Goal: Task Accomplishment & Management: Complete application form

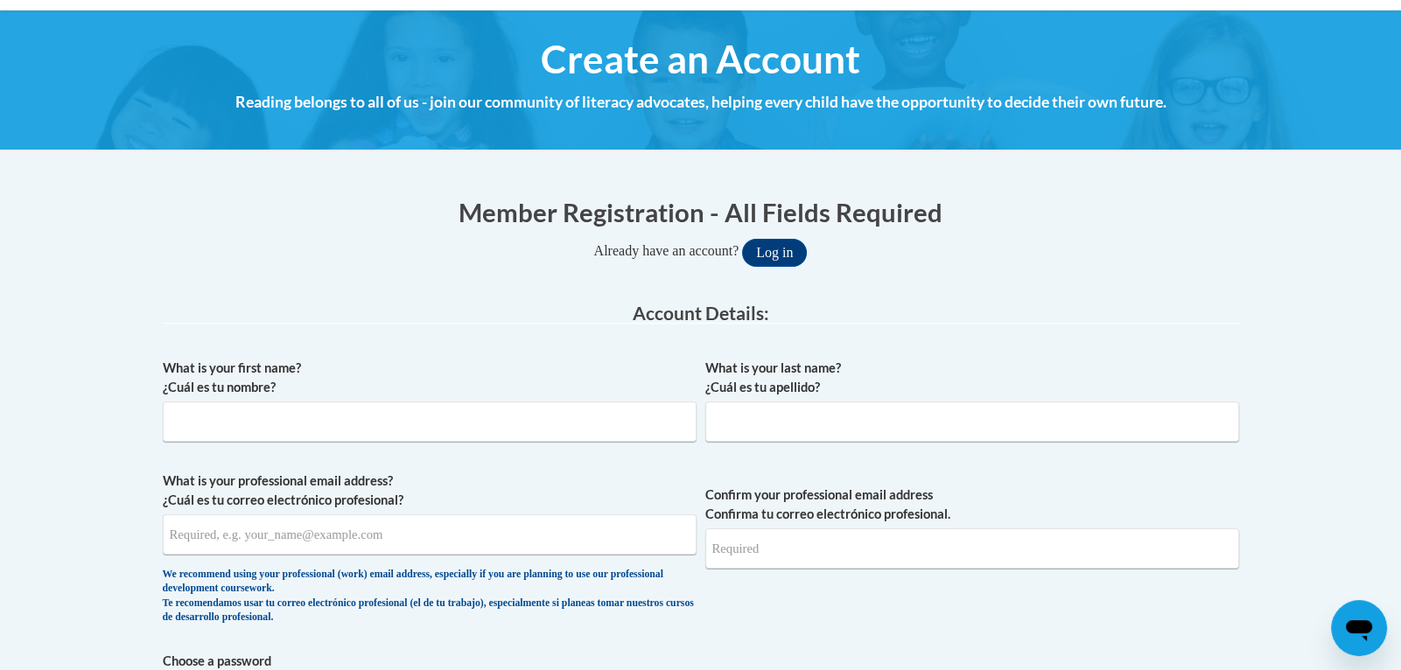
scroll to position [173, 0]
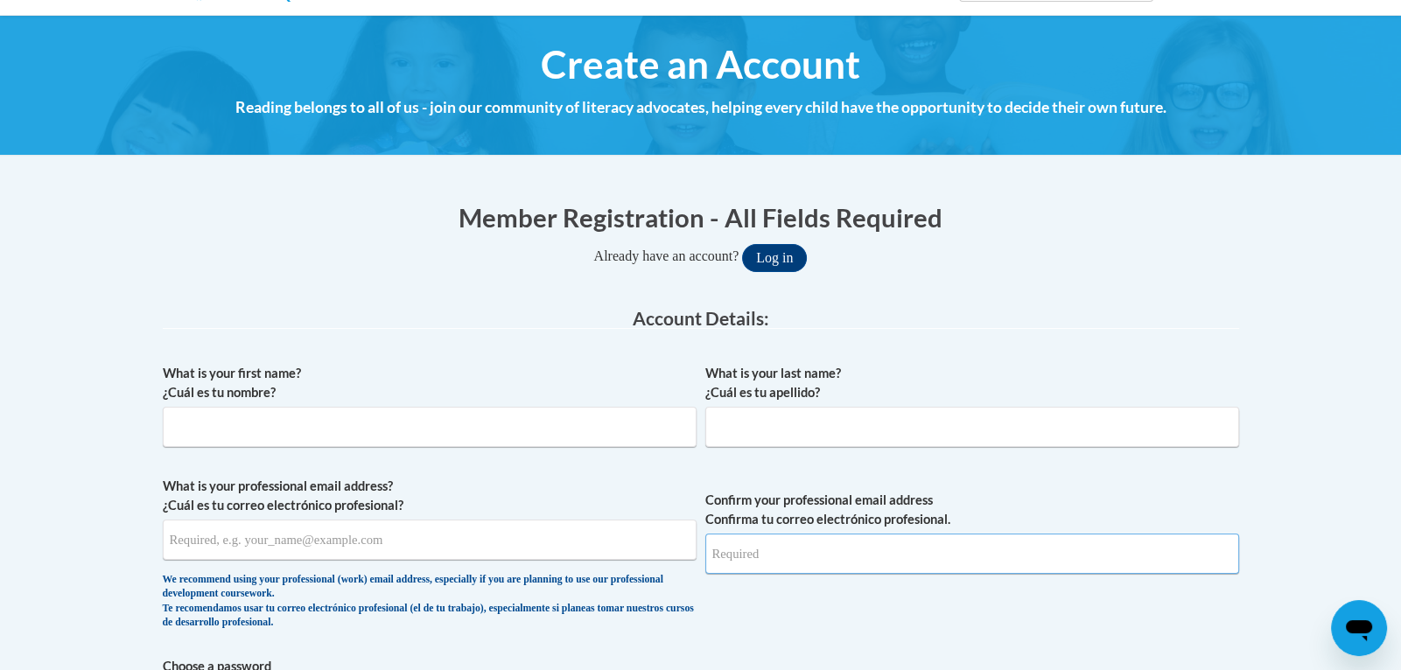
type input "[EMAIL_ADDRESS][DOMAIN_NAME]"
click at [381, 417] on input "What is your first name? ¿Cuál es tu nombre?" at bounding box center [430, 427] width 534 height 40
type input "[PERSON_NAME]"
type input "Walker"
click at [757, 426] on input "Walker" at bounding box center [972, 427] width 534 height 40
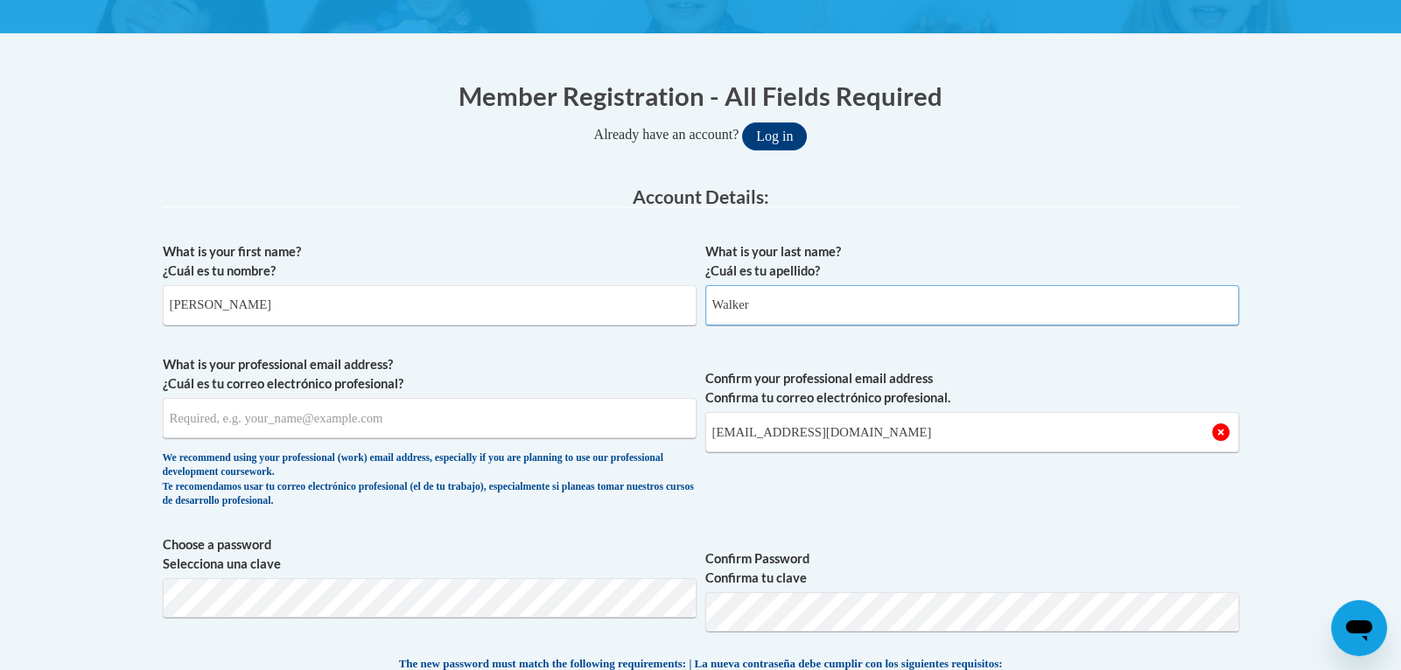
scroll to position [326, 0]
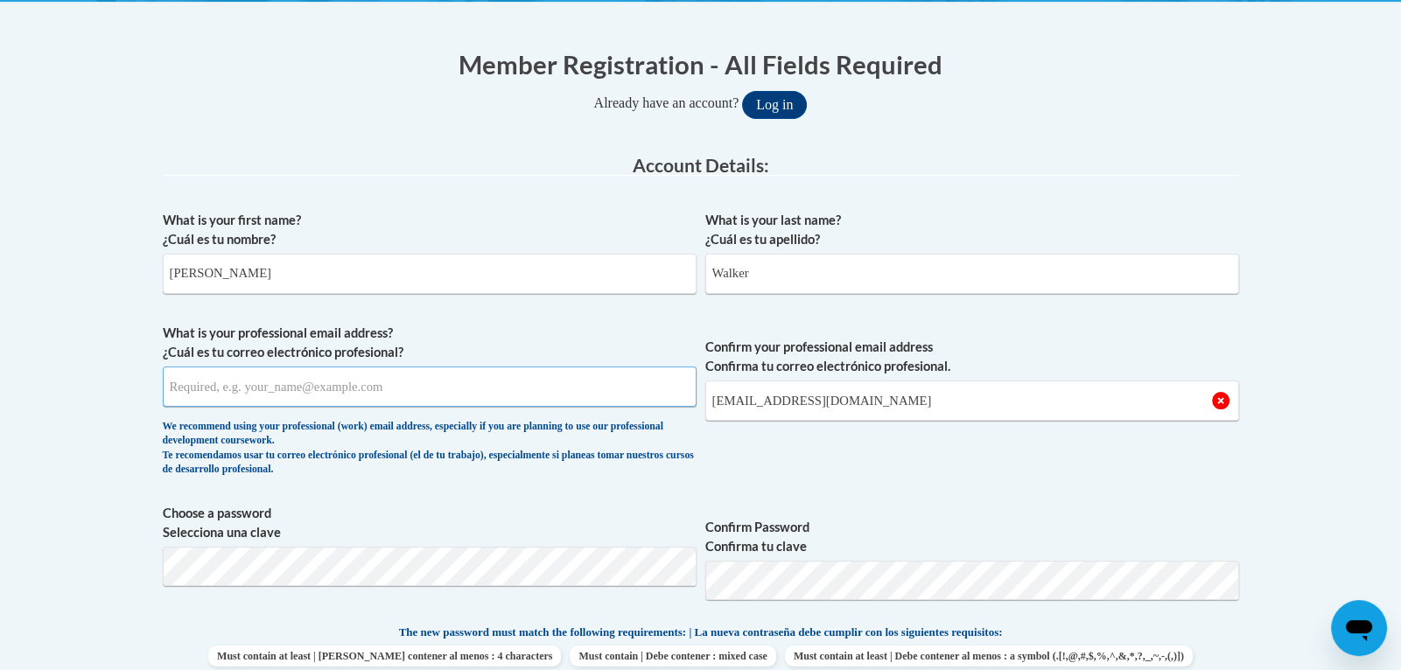
click at [441, 386] on input "What is your professional email address? ¿Cuál es tu correo electrónico profesi…" at bounding box center [430, 387] width 534 height 40
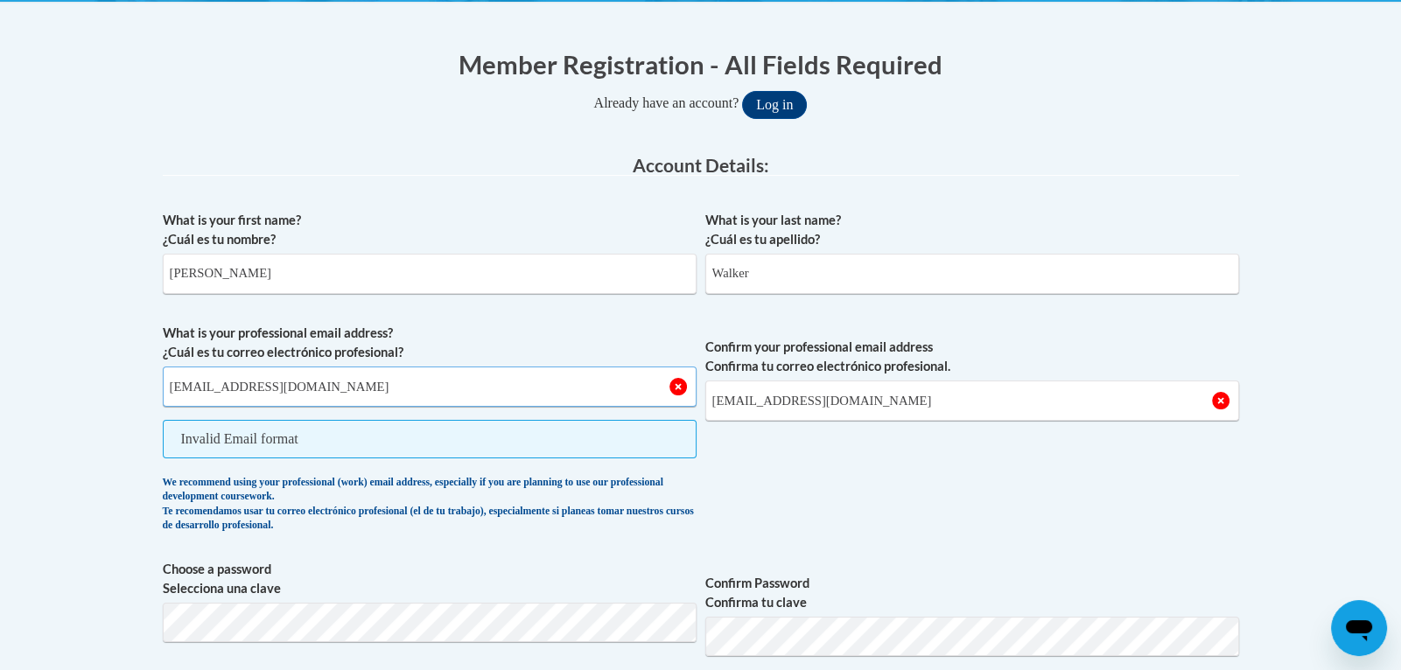
type input "[EMAIL_ADDRESS][DOMAIN_NAME]"
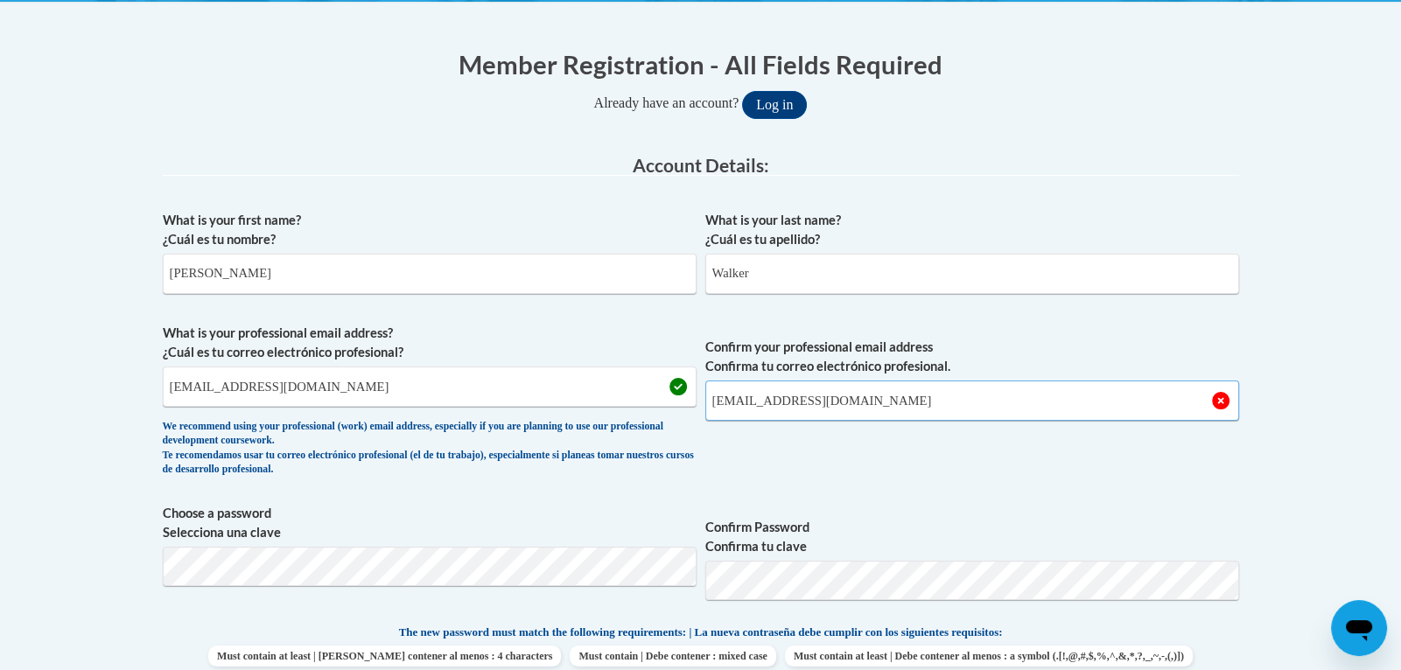
click at [777, 399] on input "[EMAIL_ADDRESS][DOMAIN_NAME]" at bounding box center [972, 401] width 534 height 40
click at [880, 393] on input "[EMAIL_ADDRESS][DOMAIN_NAME]" at bounding box center [972, 401] width 534 height 40
click at [780, 394] on input "[EMAIL_ADDRESS][DOMAIN_NAME]" at bounding box center [972, 401] width 534 height 40
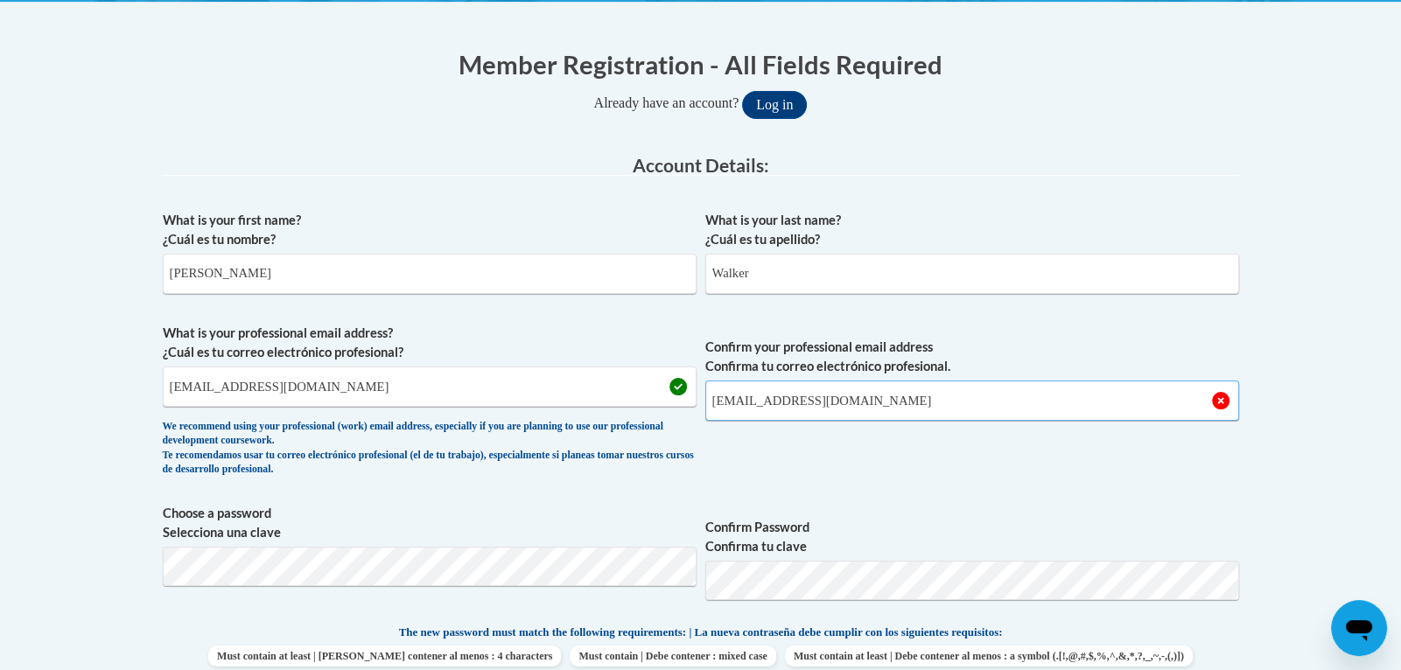
click at [780, 394] on input "[EMAIL_ADDRESS][DOMAIN_NAME]" at bounding box center [972, 401] width 534 height 40
type input "[EMAIL_ADDRESS][DOMAIN_NAME]"
click at [411, 375] on input "[EMAIL_ADDRESS][DOMAIN_NAME]" at bounding box center [430, 387] width 534 height 40
click at [896, 489] on div "What is your first name? ¿Cuál es tu nombre? [PERSON_NAME] What is your last na…" at bounding box center [701, 601] width 1076 height 798
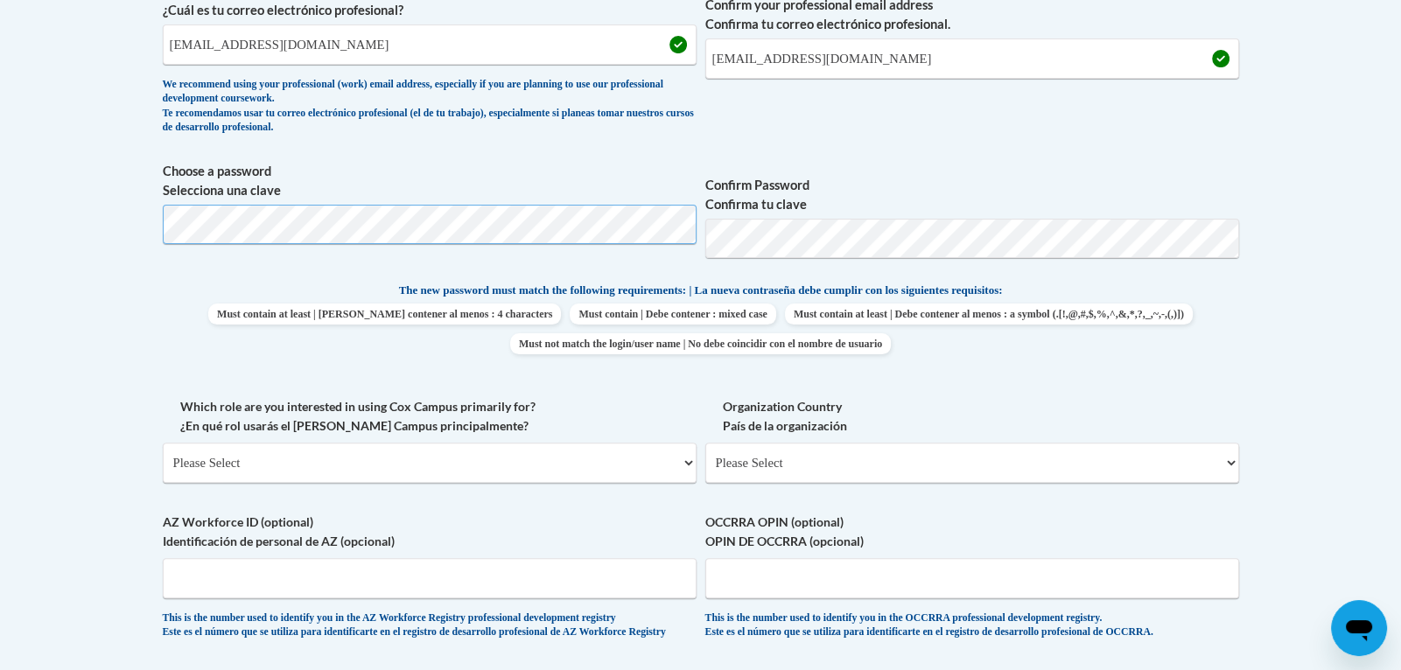
scroll to position [745, 0]
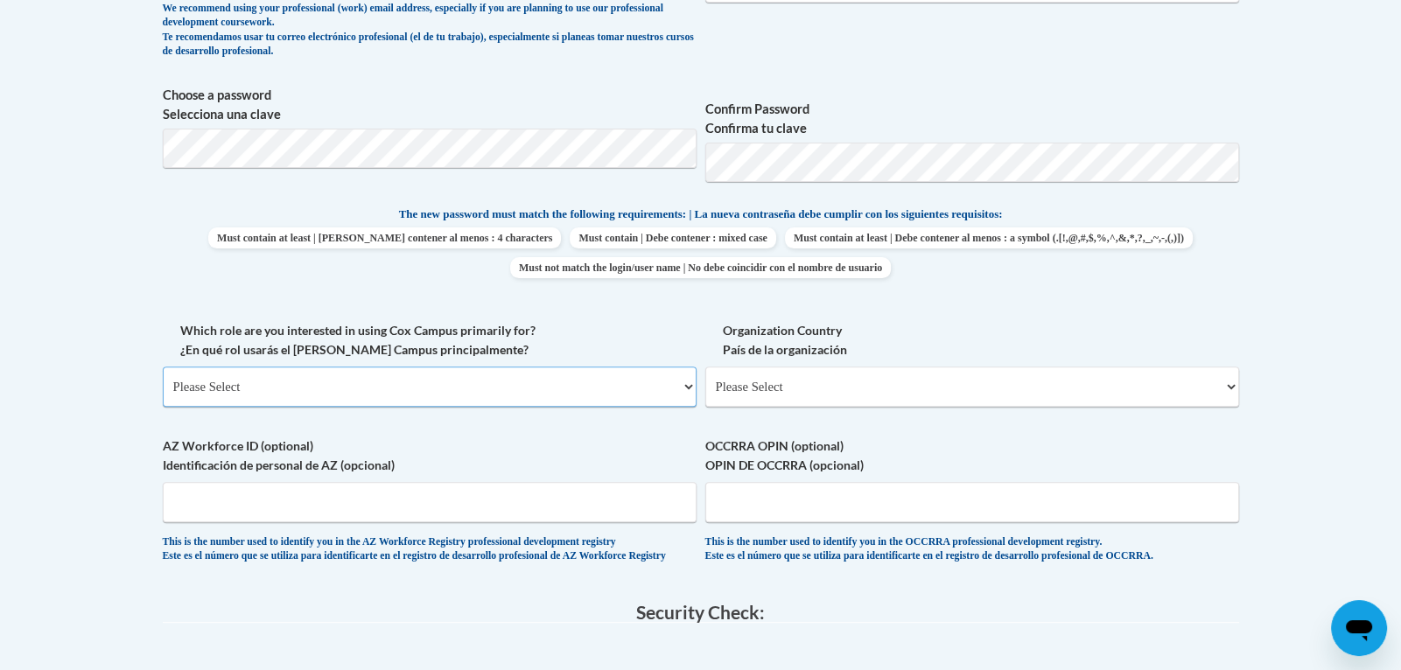
click at [459, 390] on select "Please Select College/University | Colegio/Universidad Community/Nonprofit Part…" at bounding box center [430, 387] width 534 height 40
select select "5a18ea06-2b54-4451-96f2-d152daf9eac5"
click at [163, 367] on select "Please Select College/University | Colegio/Universidad Community/Nonprofit Part…" at bounding box center [430, 387] width 534 height 40
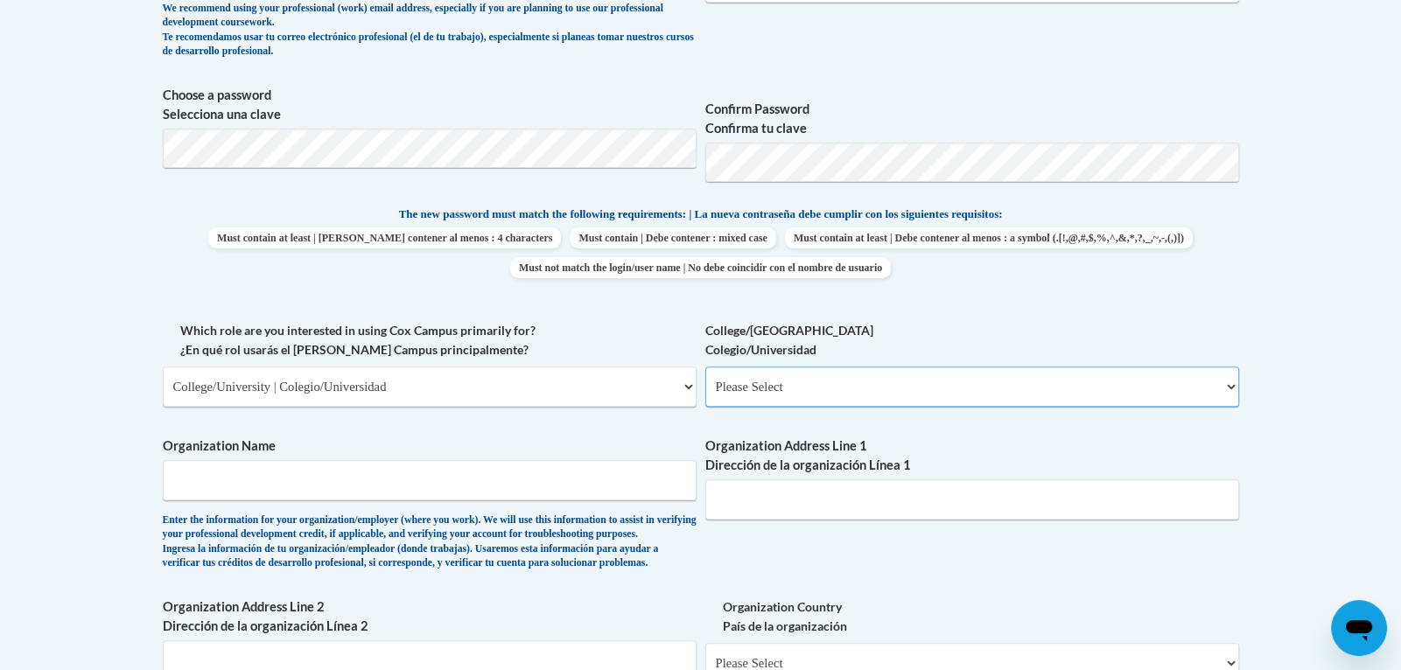
click at [817, 383] on select "Please Select College/University Staff | Empleado universitario College/Univers…" at bounding box center [972, 387] width 534 height 40
select select "99b32b07-cffc-426c-8bf6-0cd77760d84b"
click at [705, 367] on select "Please Select College/University Staff | Empleado universitario College/Univers…" at bounding box center [972, 387] width 534 height 40
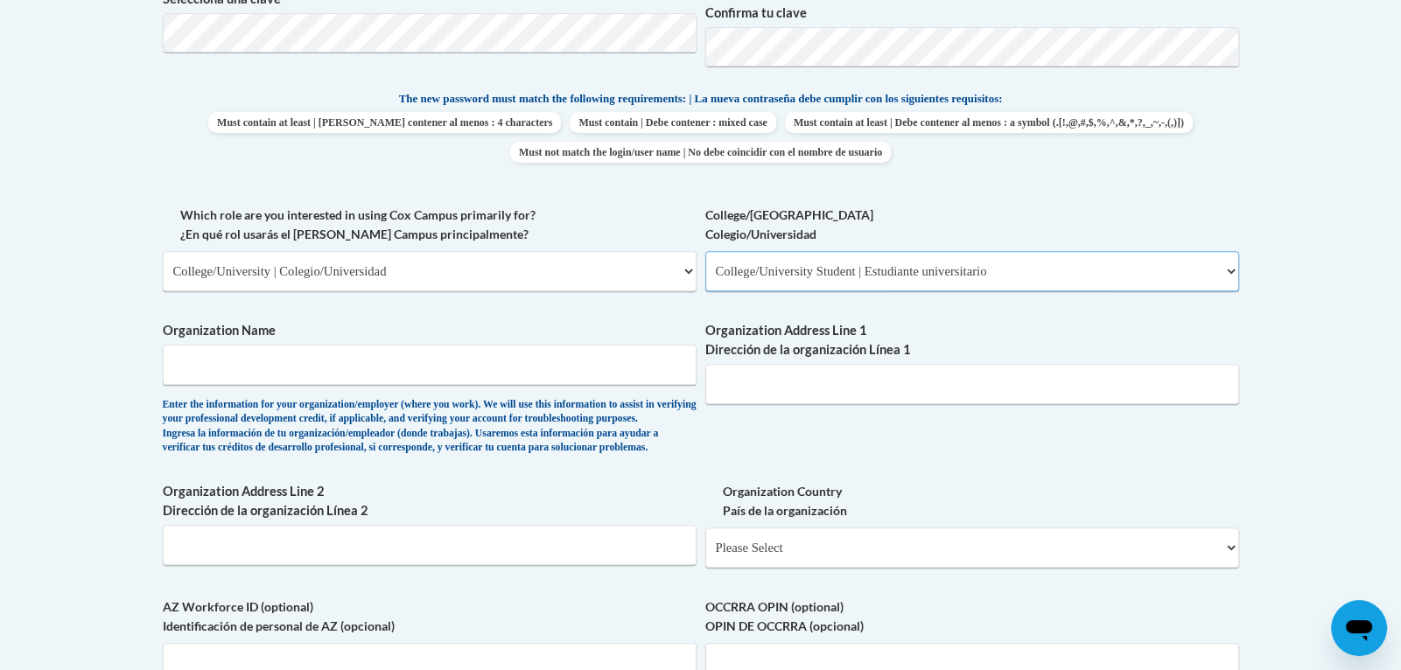
scroll to position [857, 0]
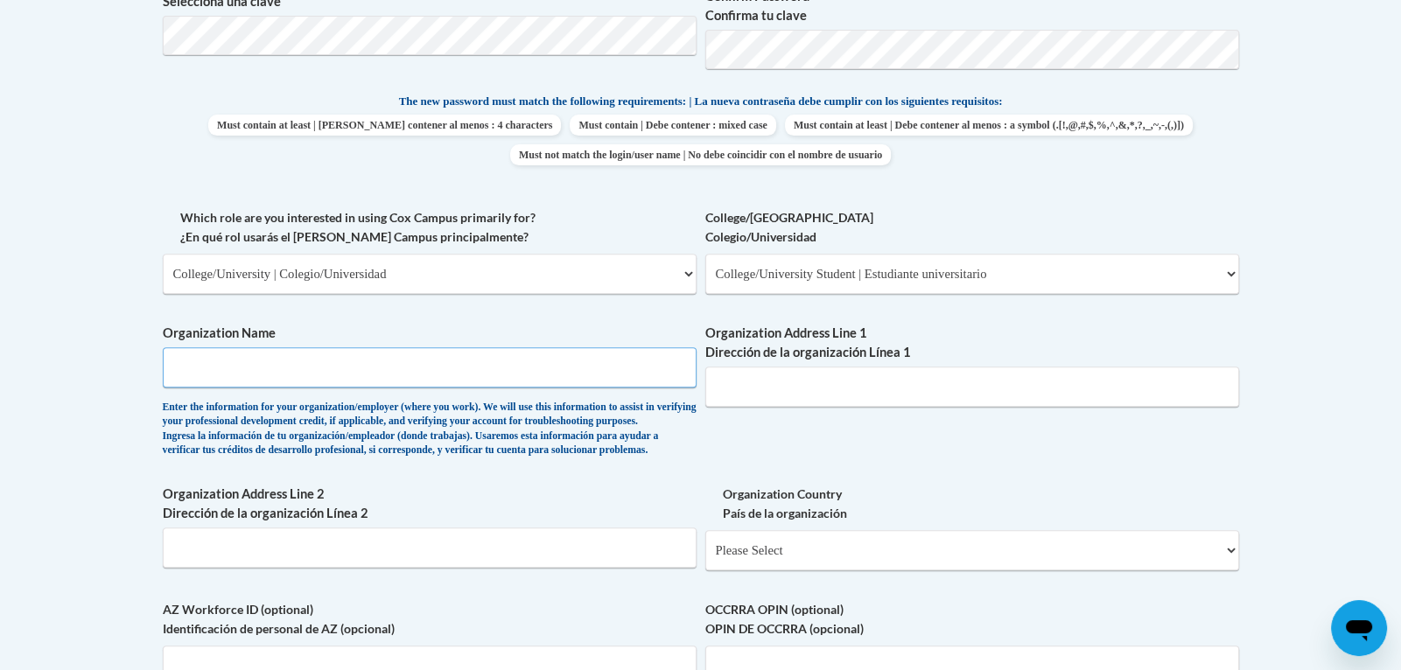
click at [402, 367] on input "Organization Name" at bounding box center [430, 367] width 534 height 40
type input "[GEOGRAPHIC_DATA]"
click at [774, 392] on input "Organization Address Line 1 Dirección de la organización Línea 1" at bounding box center [972, 387] width 534 height 40
click at [731, 440] on div "What is your first name? ¿Cuál es tu nombre? [PERSON_NAME] What is your last na…" at bounding box center [701, 208] width 1076 height 1074
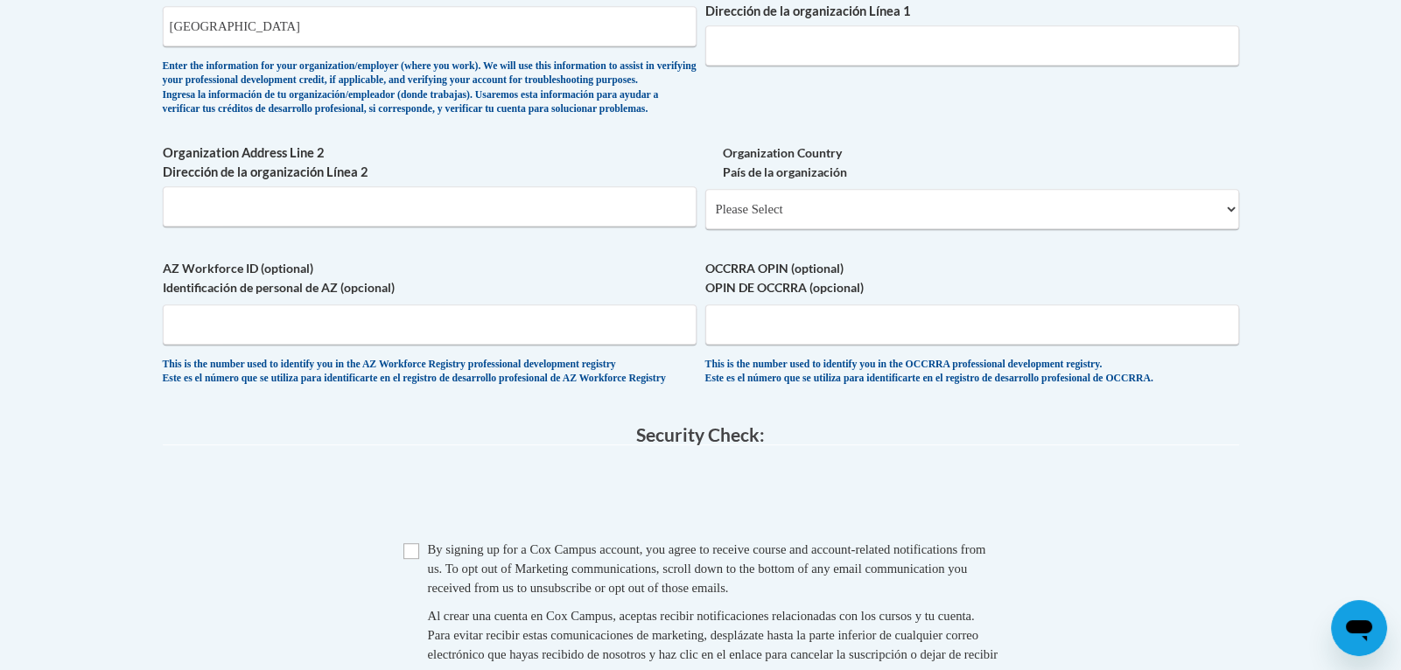
scroll to position [1208, 0]
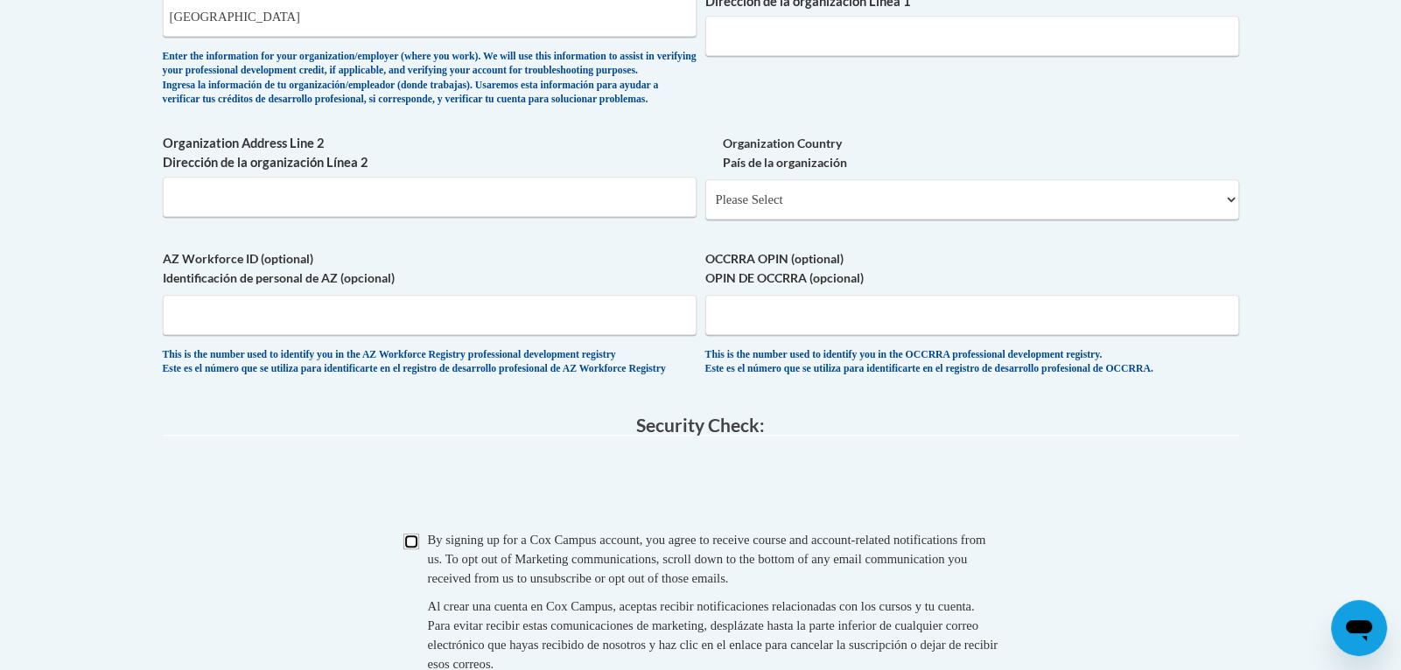
click at [409, 549] on input "Checkbox" at bounding box center [411, 542] width 16 height 16
checkbox input "true"
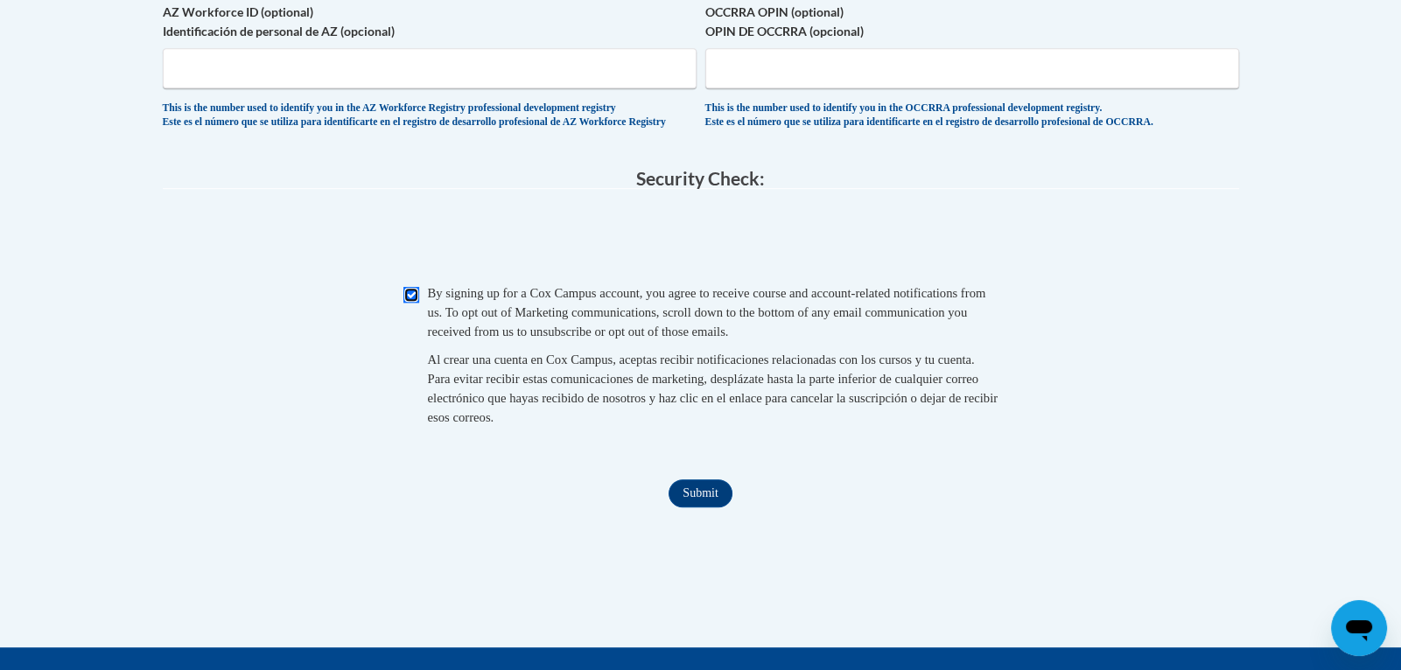
scroll to position [1465, 0]
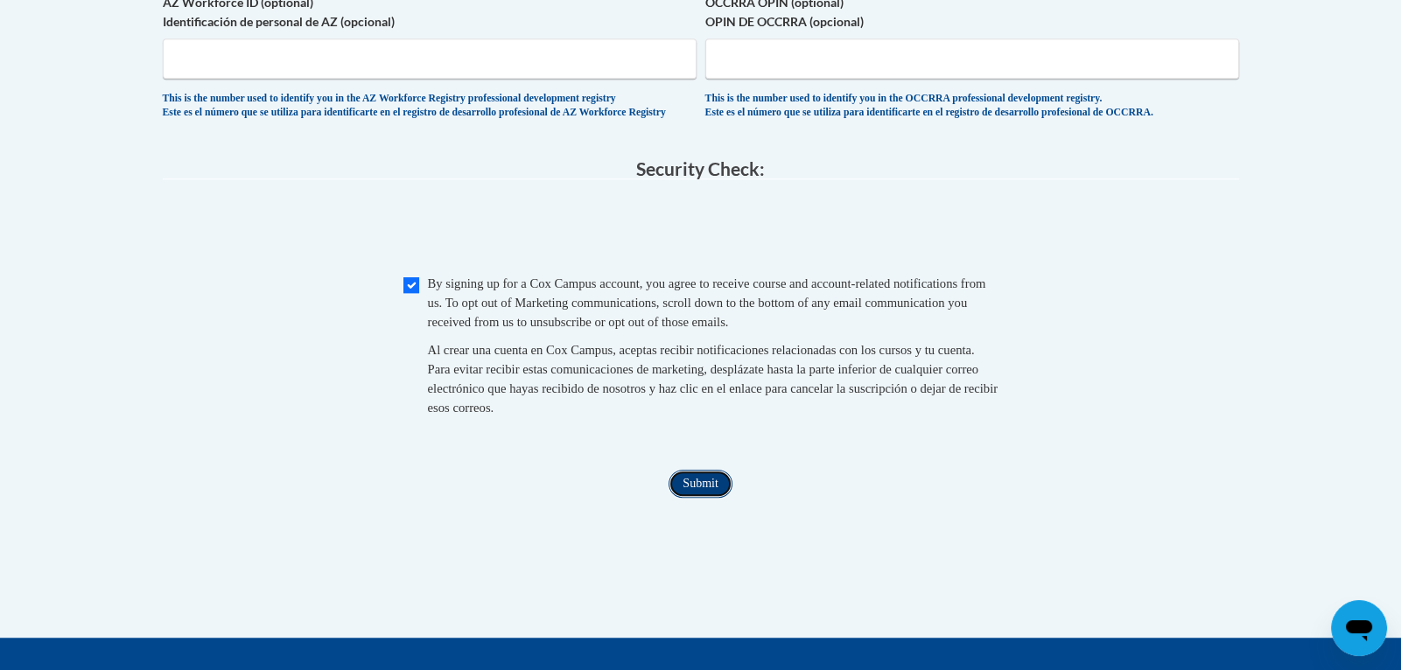
click at [693, 498] on input "Submit" at bounding box center [699, 484] width 63 height 28
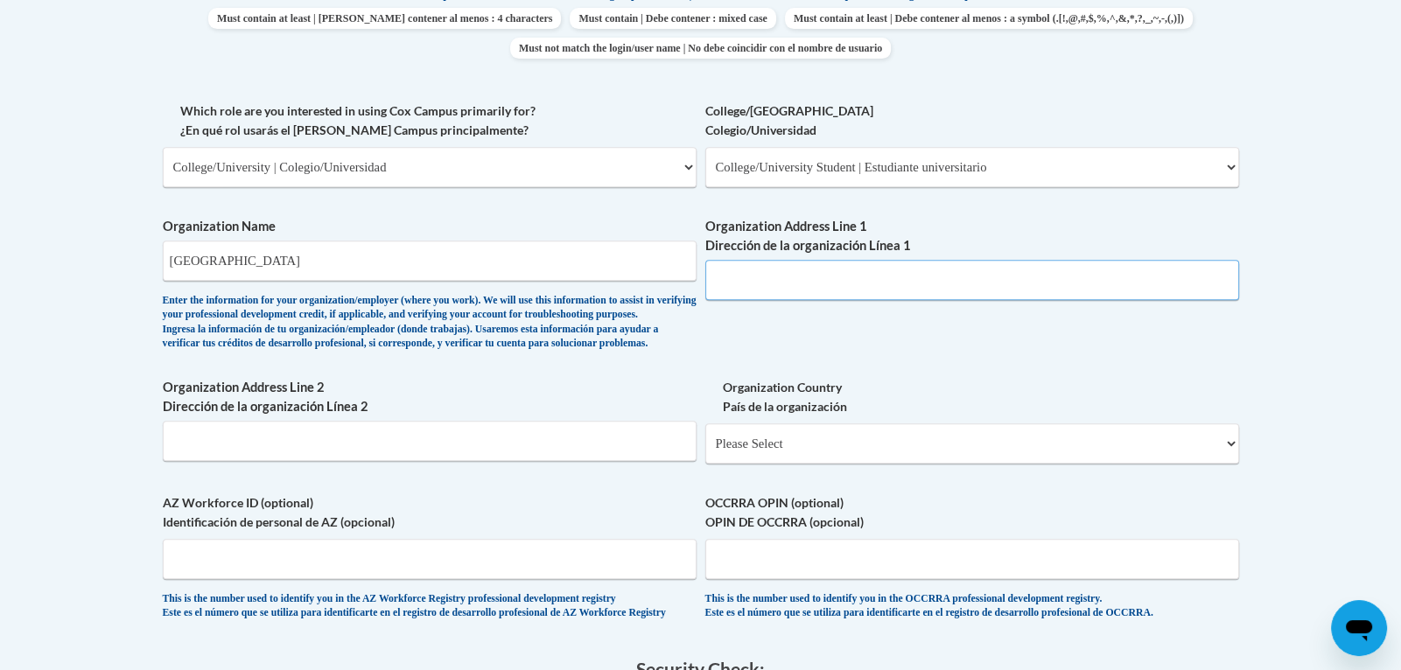
scroll to position [890, 0]
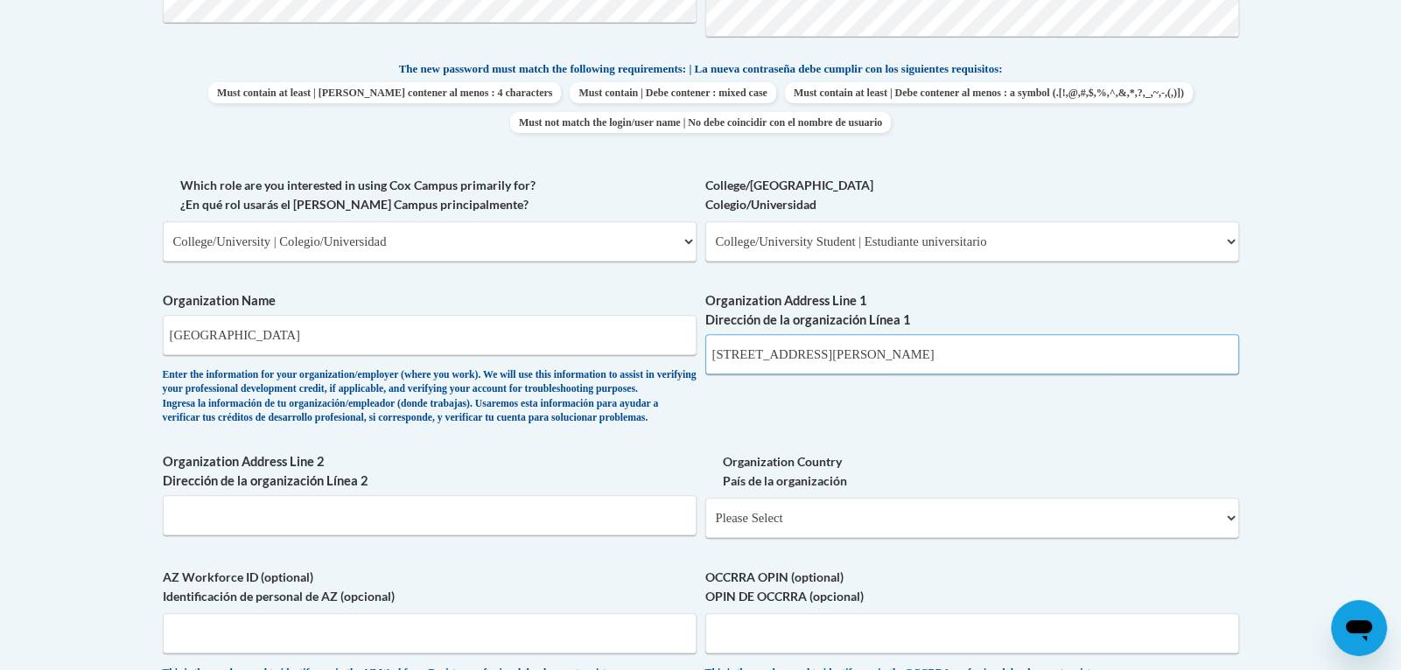
type input "[STREET_ADDRESS][PERSON_NAME]. 31698"
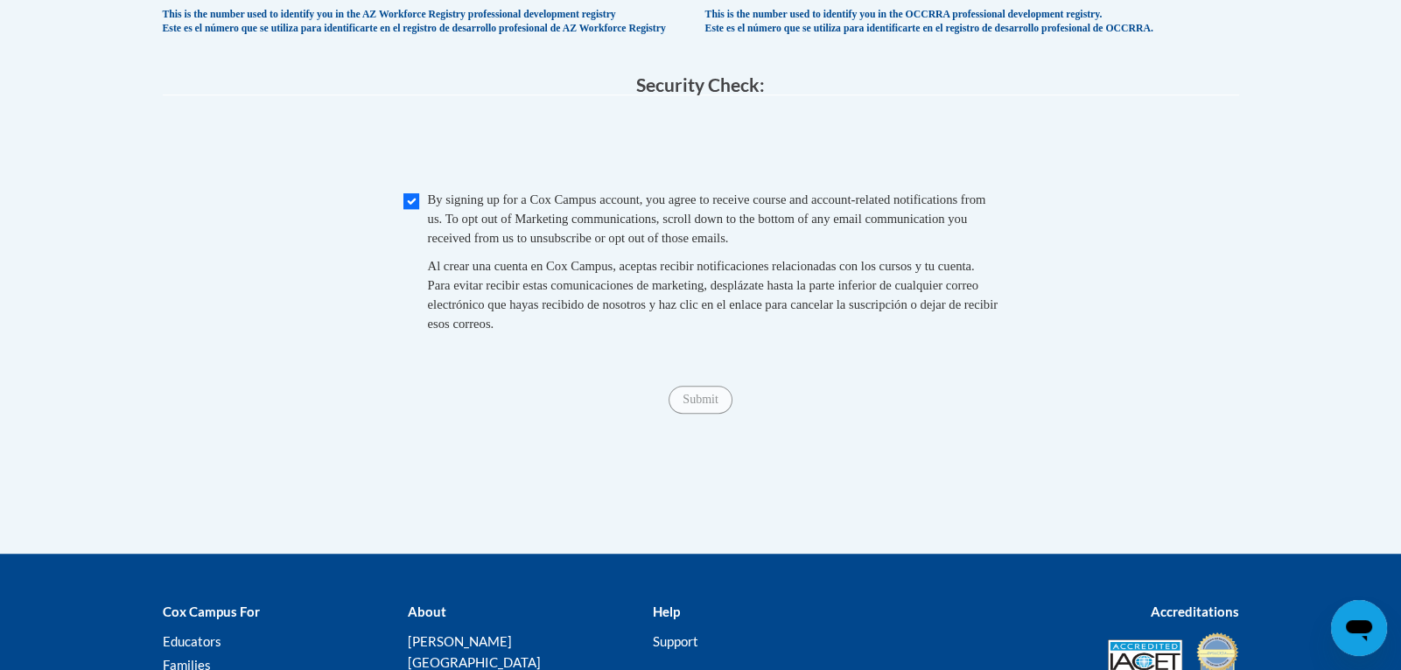
scroll to position [1551, 0]
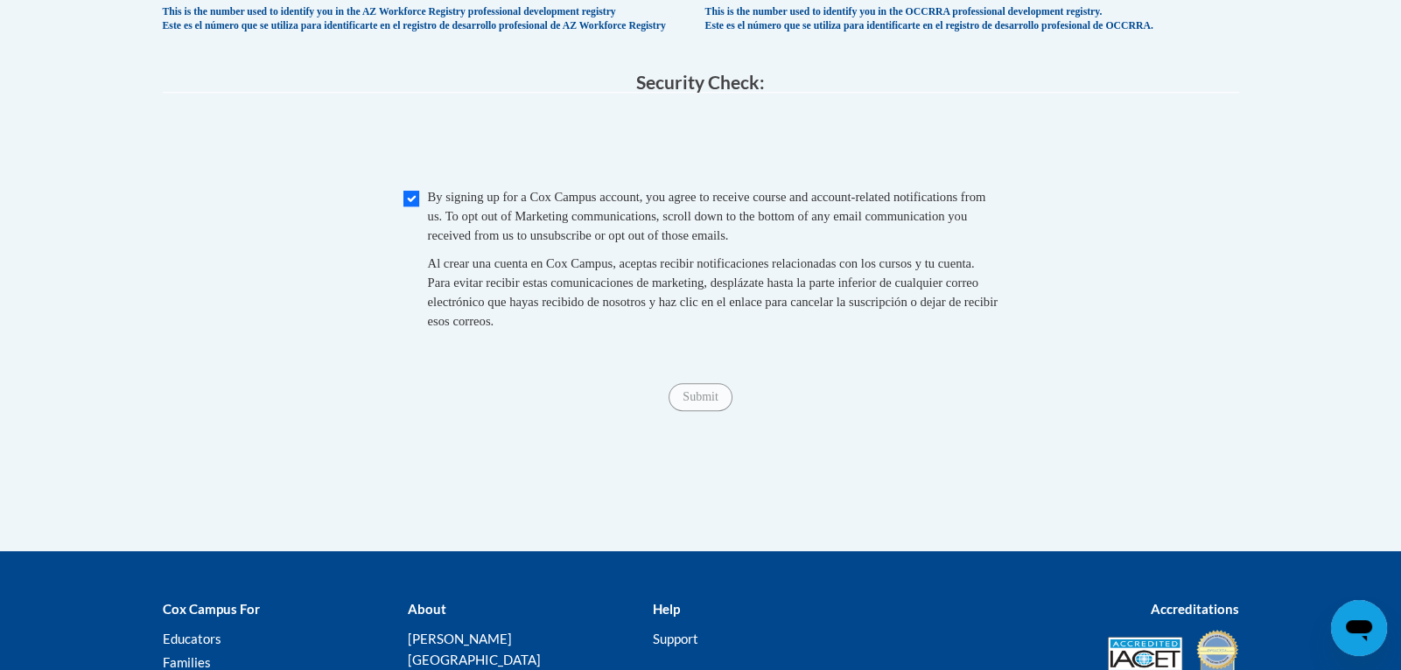
click at [713, 411] on input "Submit" at bounding box center [699, 397] width 63 height 28
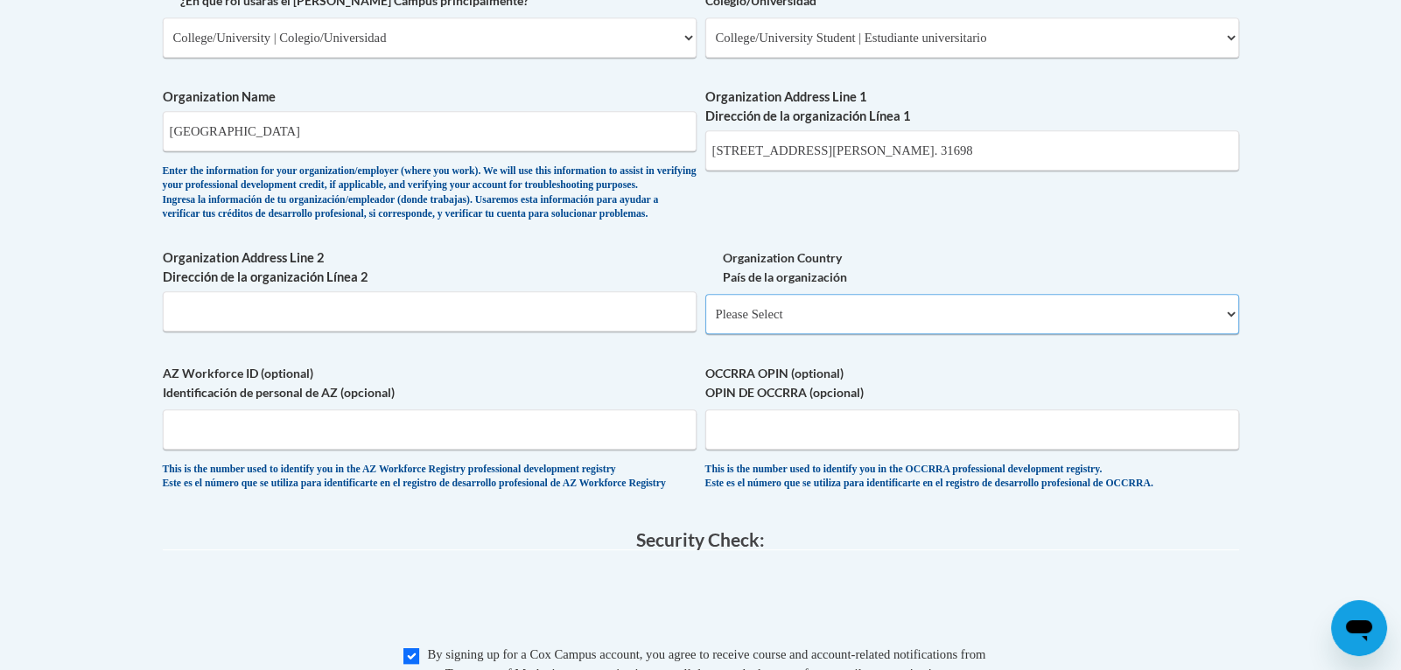
scroll to position [1058, 0]
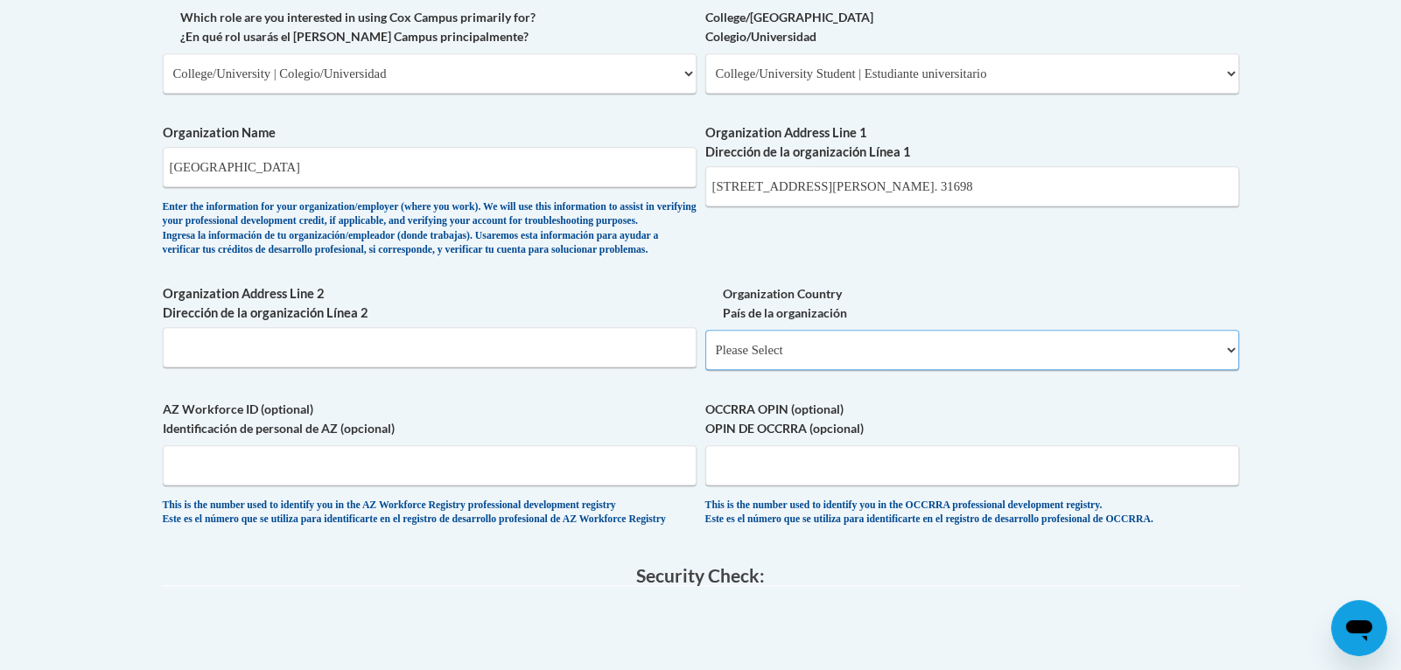
click at [761, 370] on select "Please Select [GEOGRAPHIC_DATA] | [GEOGRAPHIC_DATA] Outside of [GEOGRAPHIC_DATA…" at bounding box center [972, 350] width 534 height 40
select select "ad49bcad-a171-4b2e-b99c-48b446064914"
click at [705, 357] on select "Please Select [GEOGRAPHIC_DATA] | [GEOGRAPHIC_DATA] Outside of [GEOGRAPHIC_DATA…" at bounding box center [972, 350] width 534 height 40
select select
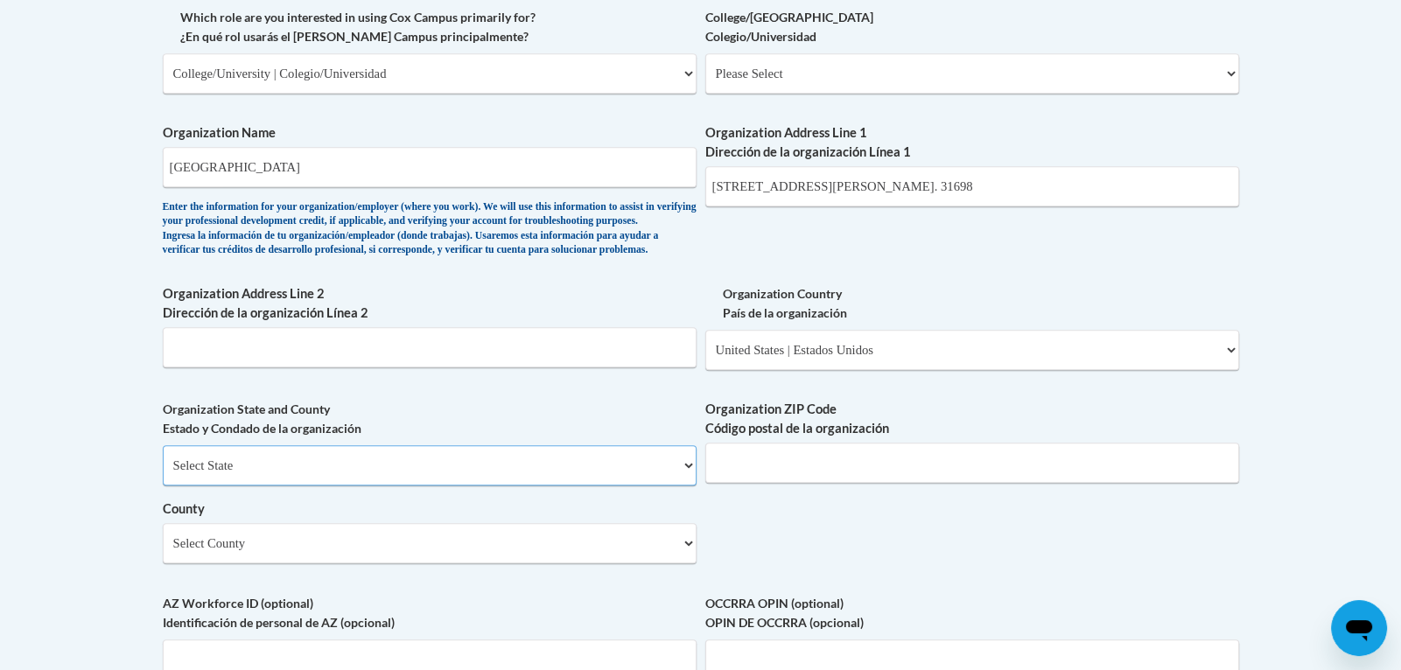
click at [290, 486] on select "Select State [US_STATE] [US_STATE] [US_STATE] [US_STATE] [US_STATE] [US_STATE] …" at bounding box center [430, 465] width 534 height 40
select select "[US_STATE]"
click at [163, 473] on select "Select State [US_STATE] [US_STATE] [US_STATE] [US_STATE] [US_STATE] [US_STATE] …" at bounding box center [430, 465] width 534 height 40
click at [448, 563] on select "Select County Appling [PERSON_NAME] [PERSON_NAME] [PERSON_NAME] [PERSON_NAME] B…" at bounding box center [430, 543] width 534 height 40
select select "Lowndes"
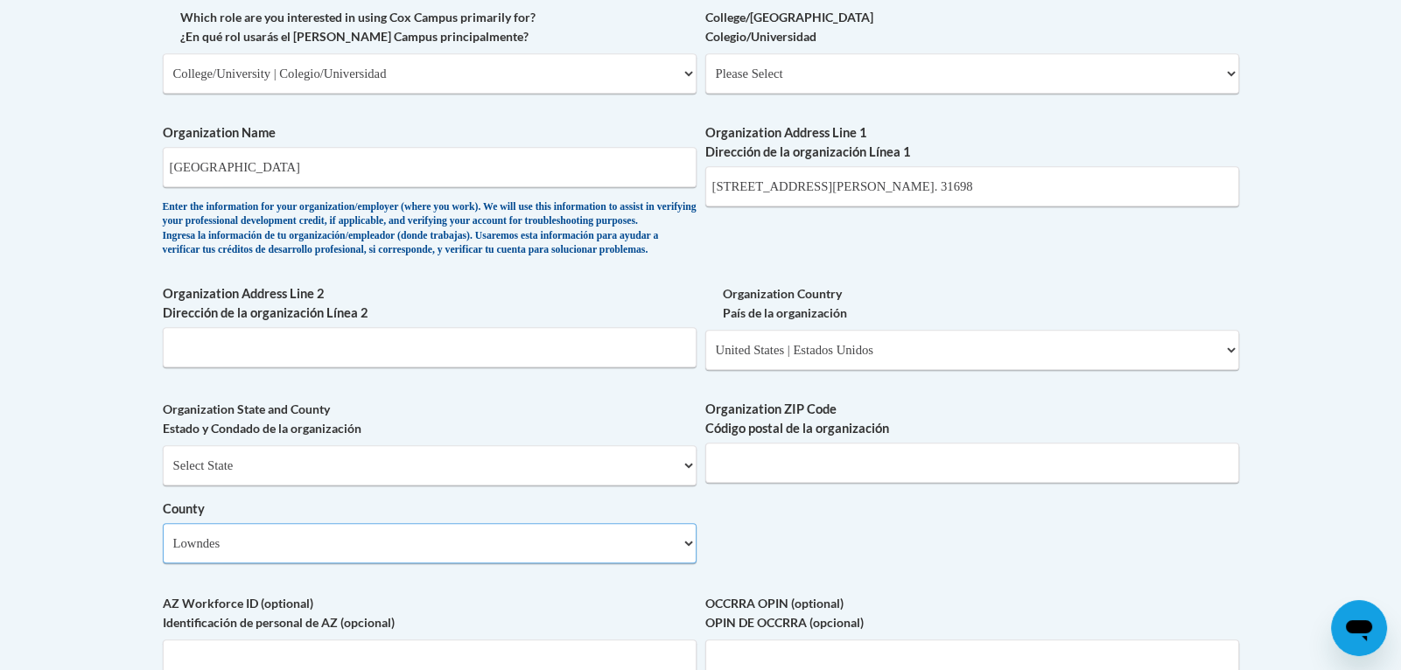
click at [163, 551] on select "Select County Appling [PERSON_NAME] [PERSON_NAME] [PERSON_NAME] [PERSON_NAME] B…" at bounding box center [430, 543] width 534 height 40
click at [787, 483] on input "Organization ZIP Code Código postal de la organización" at bounding box center [972, 463] width 534 height 40
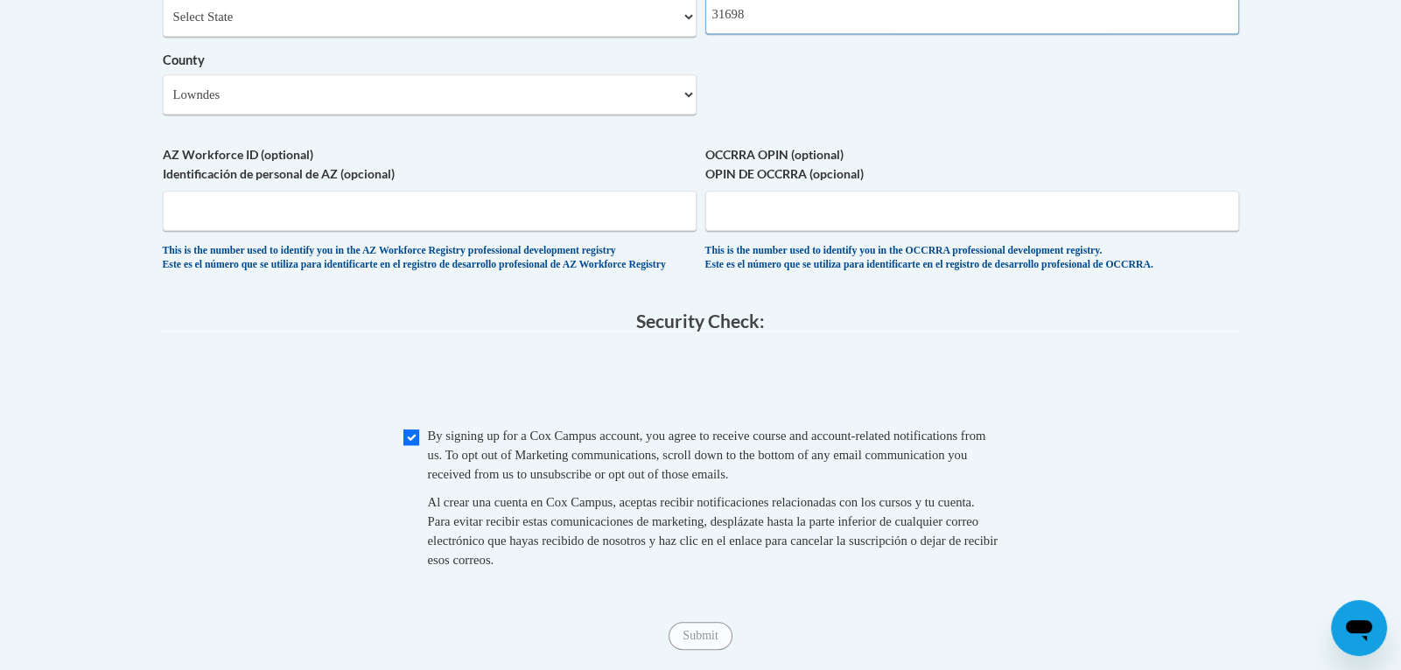
scroll to position [1517, 0]
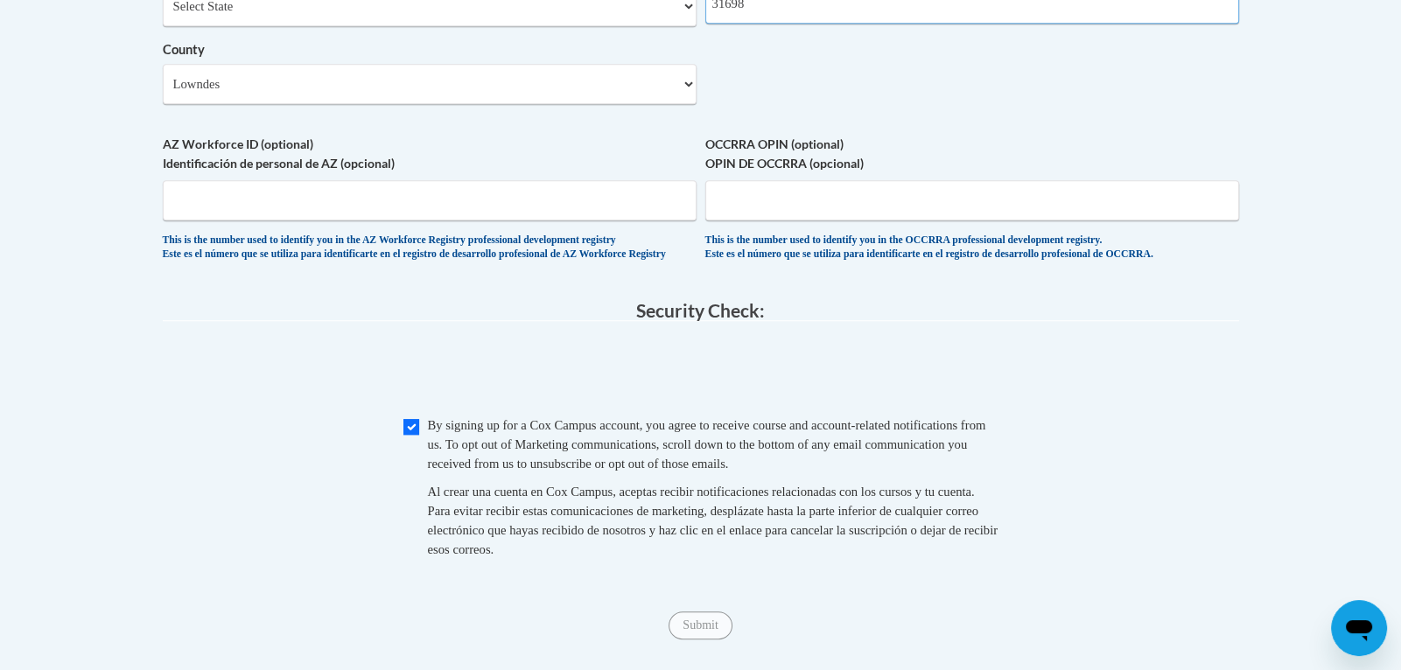
type input "31698"
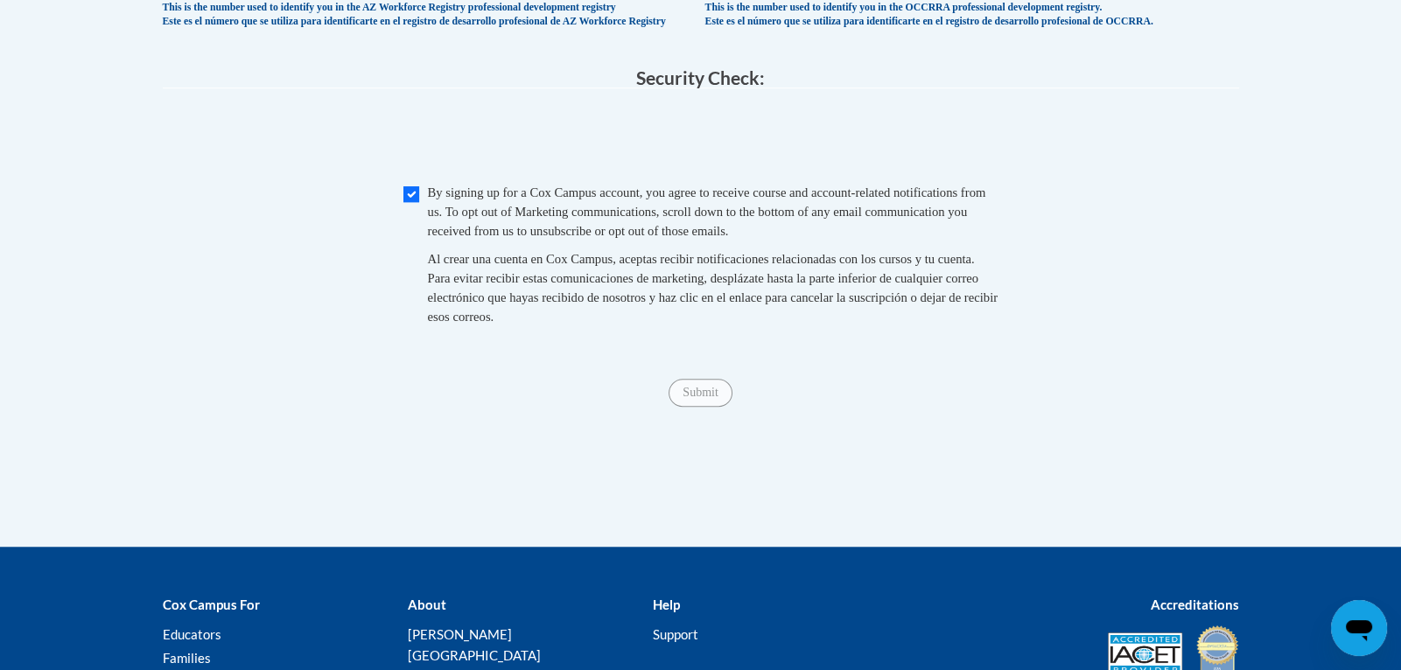
scroll to position [1752, 0]
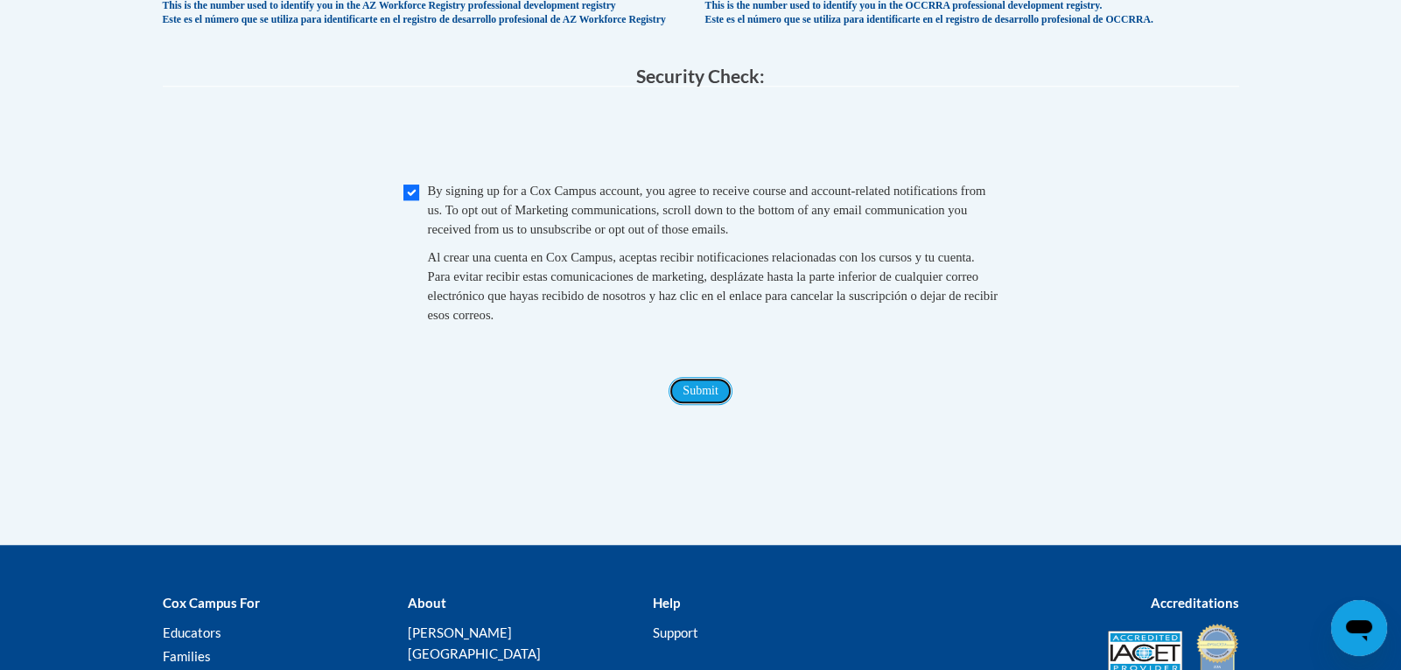
drag, startPoint x: 701, startPoint y: 435, endPoint x: 732, endPoint y: 471, distance: 47.7
click at [702, 405] on input "Submit" at bounding box center [699, 391] width 63 height 28
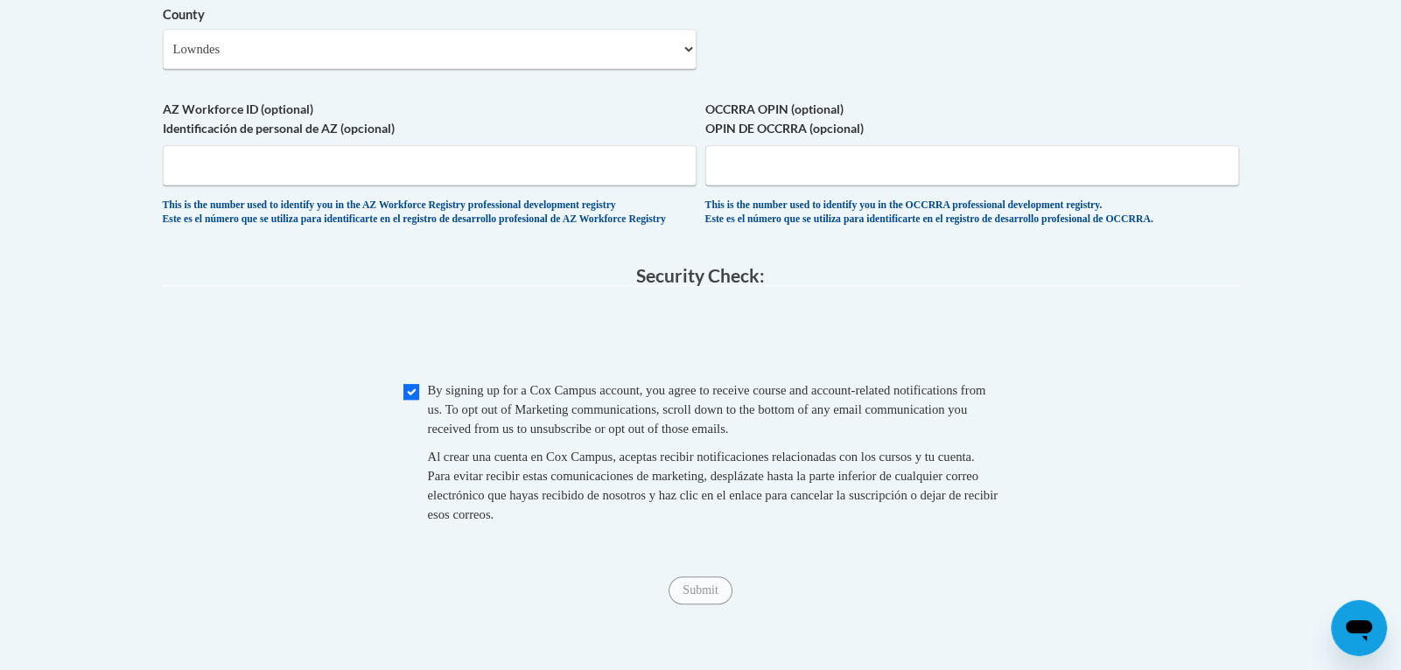
scroll to position [1528, 0]
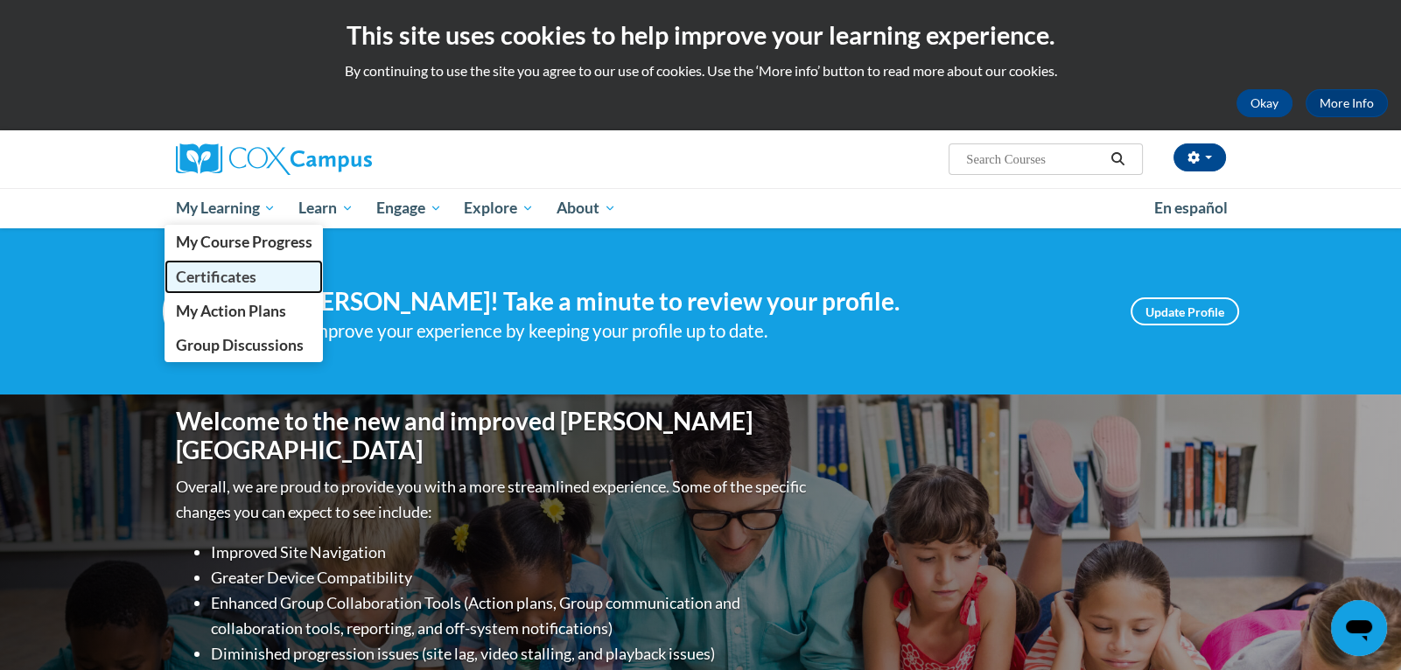
click at [251, 279] on span "Certificates" at bounding box center [215, 277] width 80 height 18
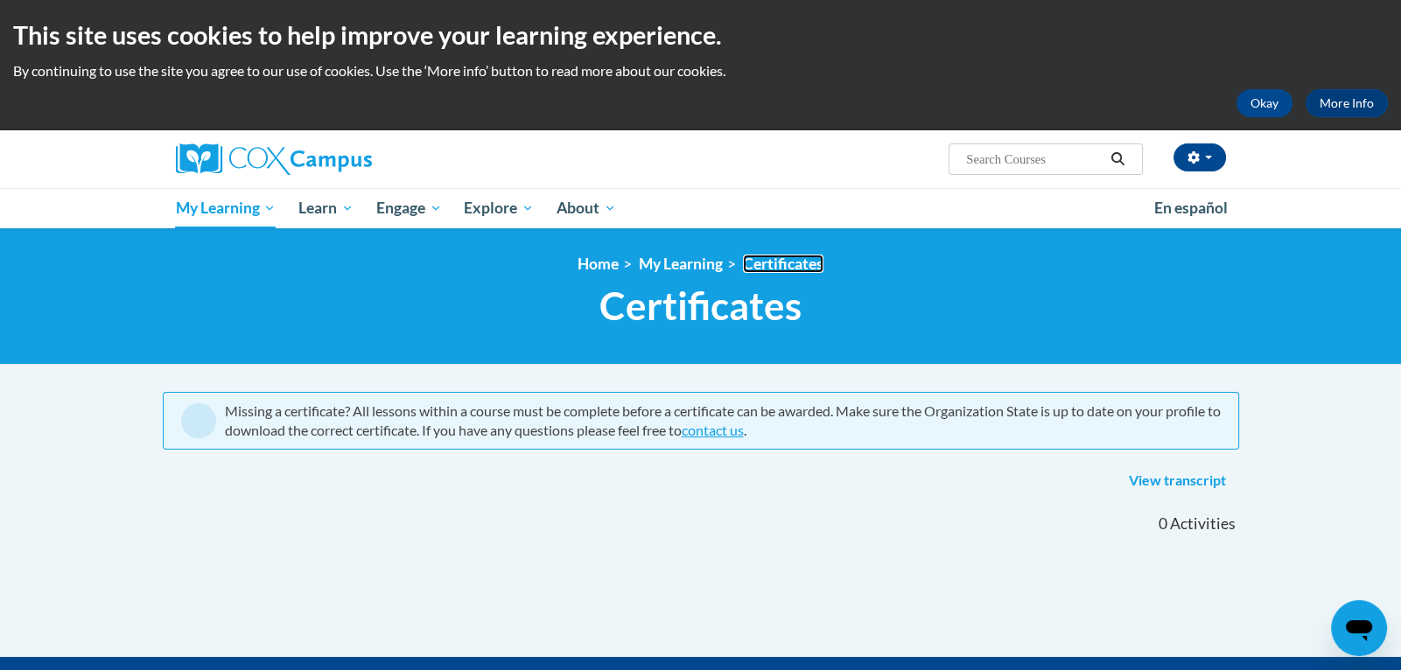
click at [804, 264] on link "Certificates" at bounding box center [783, 264] width 80 height 18
